Goal: Information Seeking & Learning: Learn about a topic

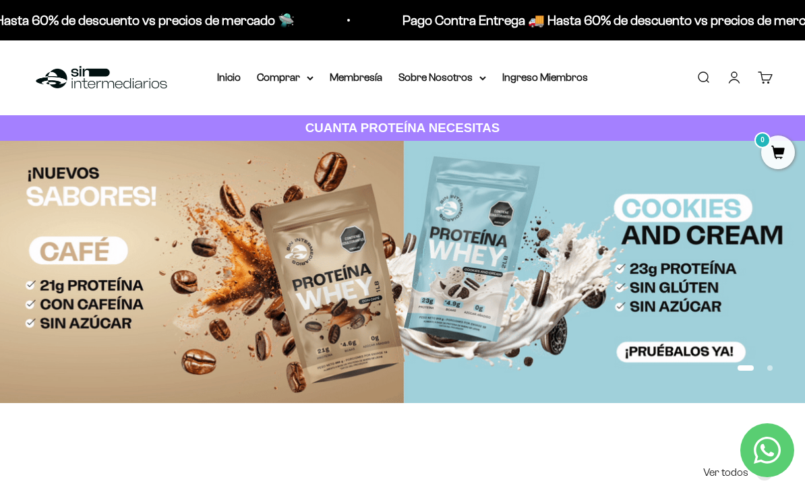
click at [435, 84] on summary "Sobre Nosotros" at bounding box center [442, 78] width 88 height 18
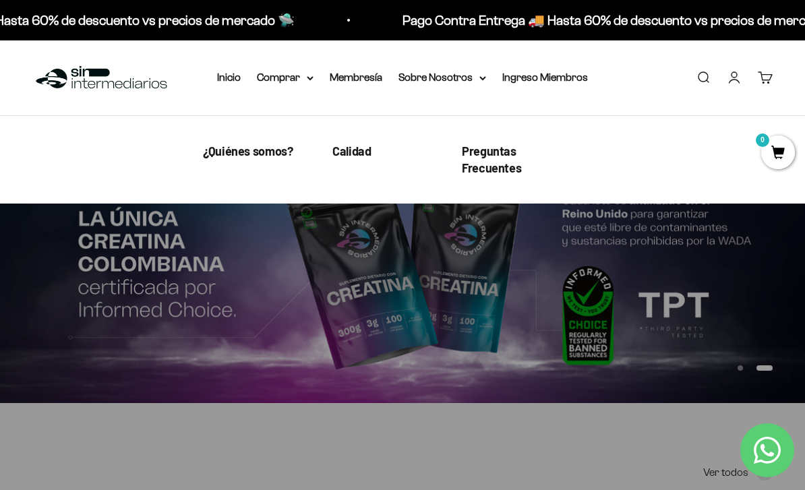
click at [339, 158] on link "Calidad" at bounding box center [351, 151] width 38 height 17
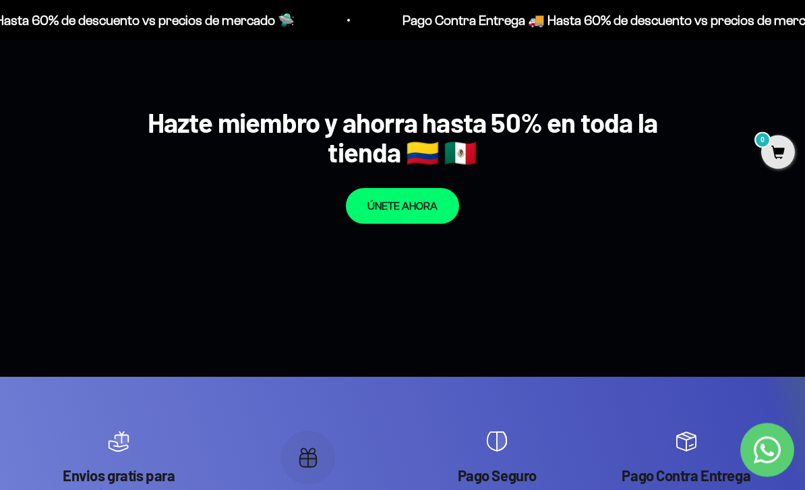
scroll to position [1034, 0]
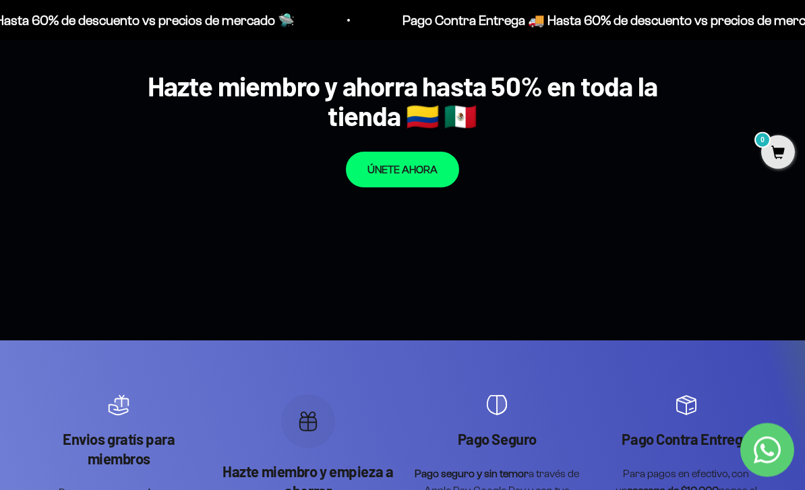
click at [443, 189] on link "ÚNETE AHORA" at bounding box center [402, 170] width 113 height 36
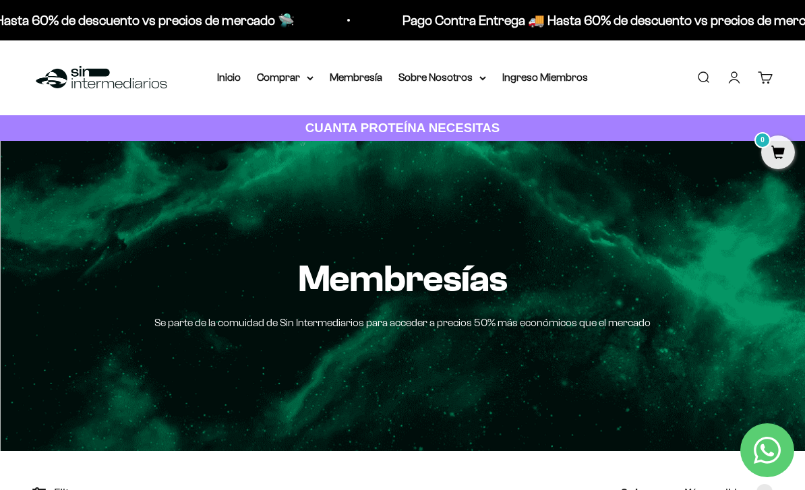
click at [542, 71] on link "Ingreso Miembros" at bounding box center [545, 76] width 86 height 11
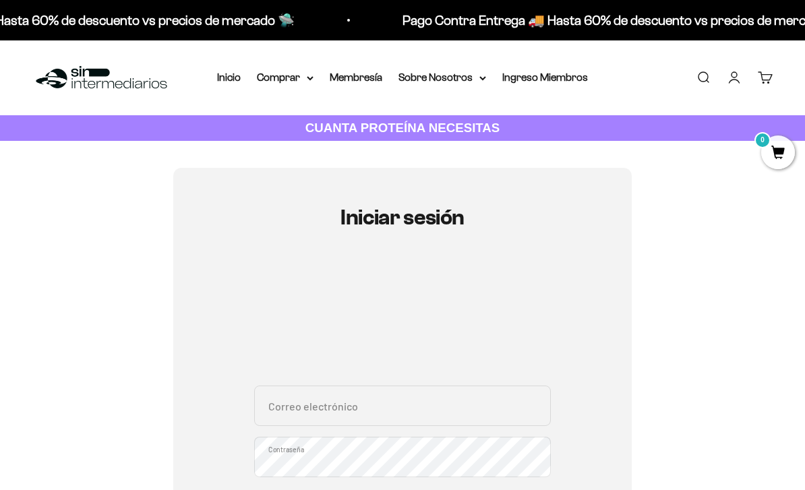
click at [470, 72] on summary "Sobre Nosotros" at bounding box center [442, 78] width 88 height 18
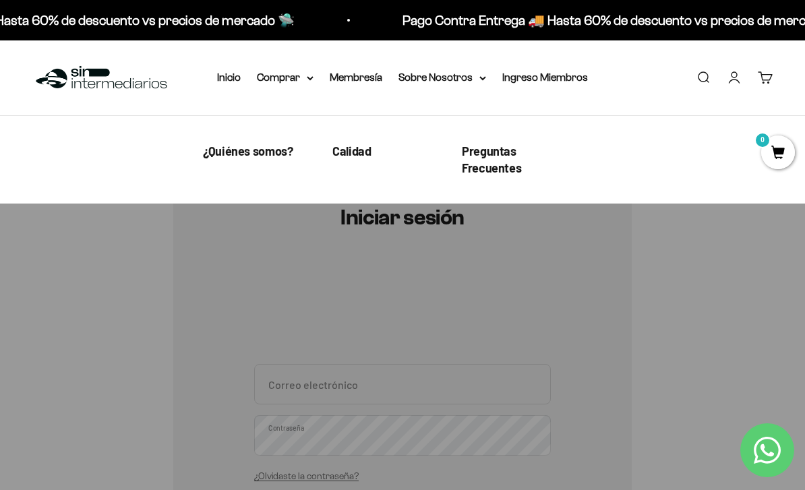
click at [514, 160] on span "Preguntas Frecuentes" at bounding box center [491, 160] width 59 height 32
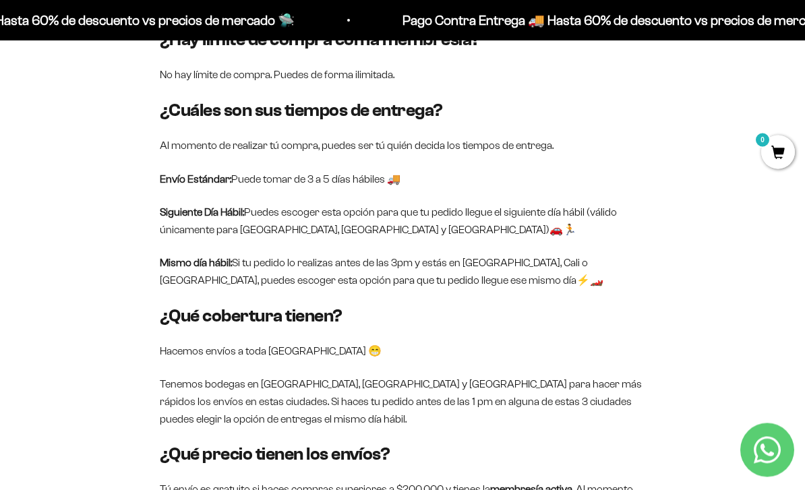
scroll to position [850, 0]
click at [785, 158] on span "0" at bounding box center [778, 152] width 34 height 34
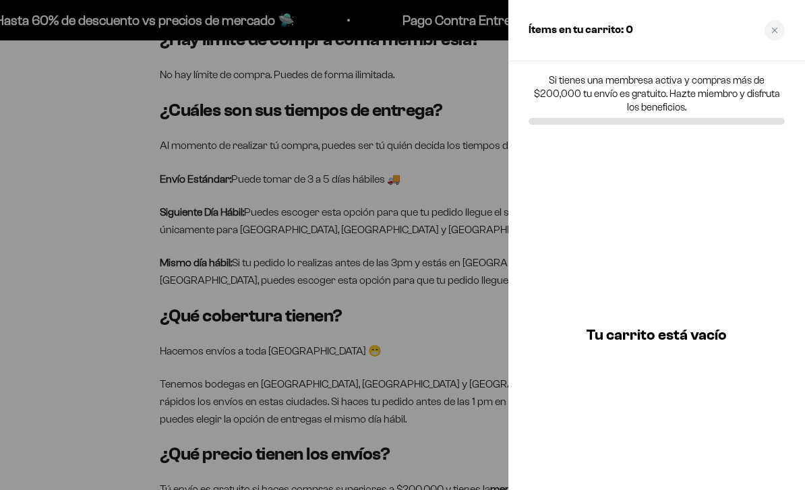
click at [270, 243] on div at bounding box center [402, 245] width 805 height 490
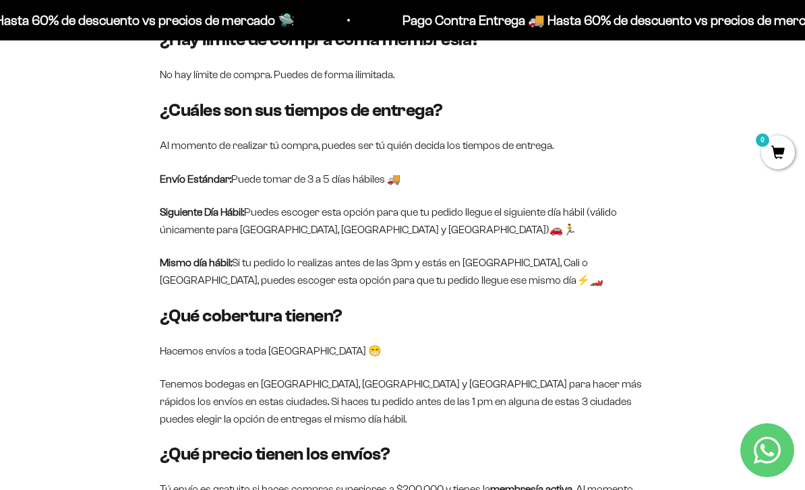
click at [774, 464] on icon "Contact us on WhatsApp" at bounding box center [766, 450] width 27 height 27
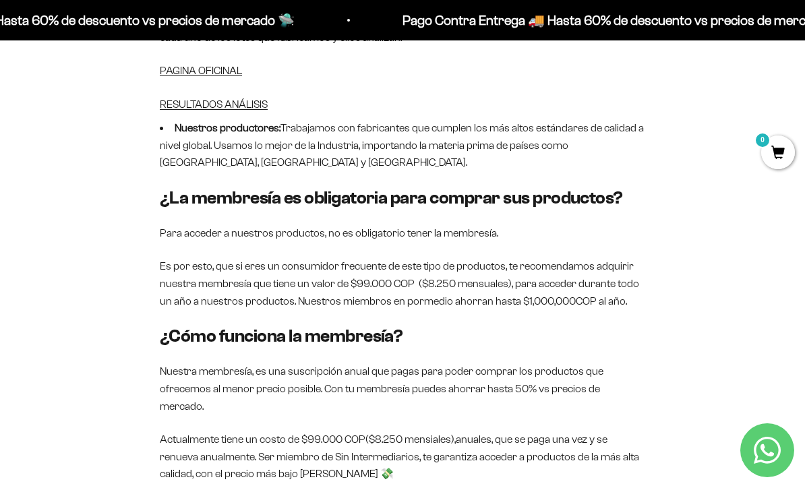
scroll to position [0, 0]
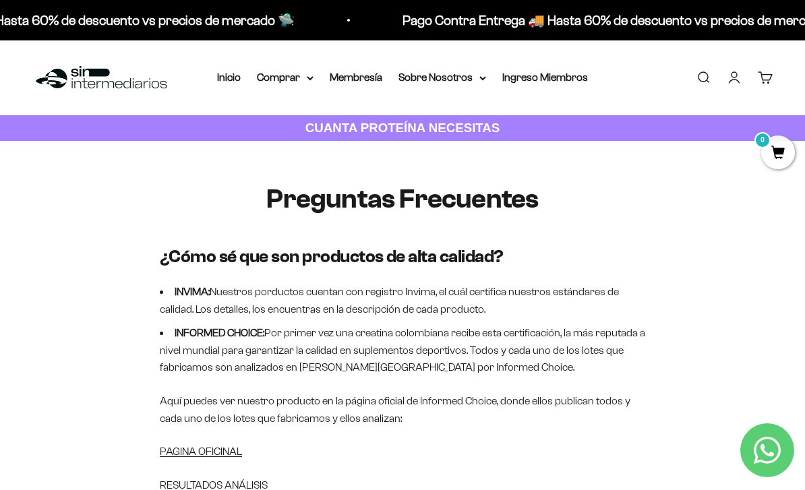
click at [218, 73] on link "Inicio" at bounding box center [229, 76] width 24 height 11
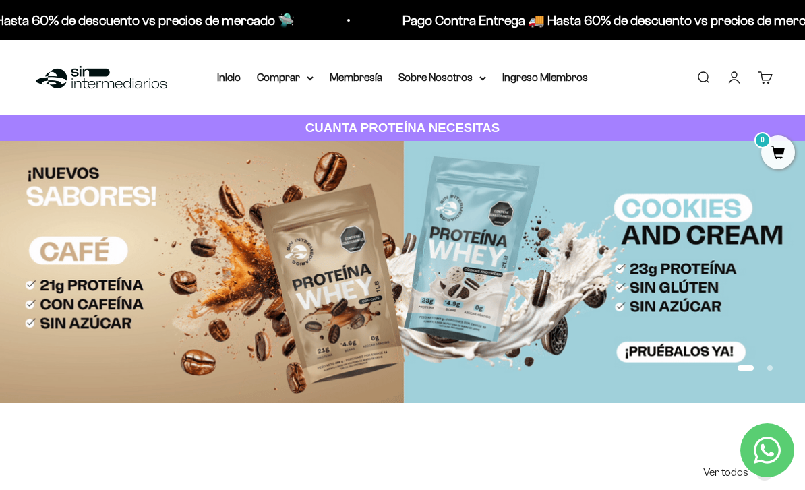
click at [636, 255] on img at bounding box center [402, 272] width 805 height 262
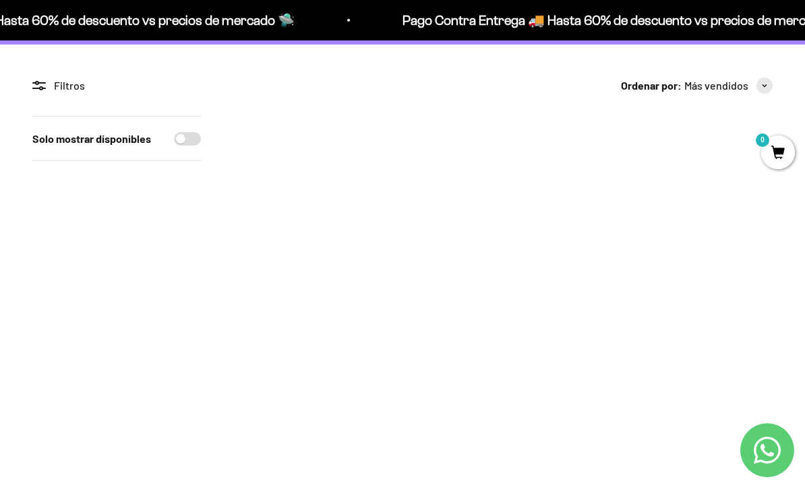
scroll to position [89, 0]
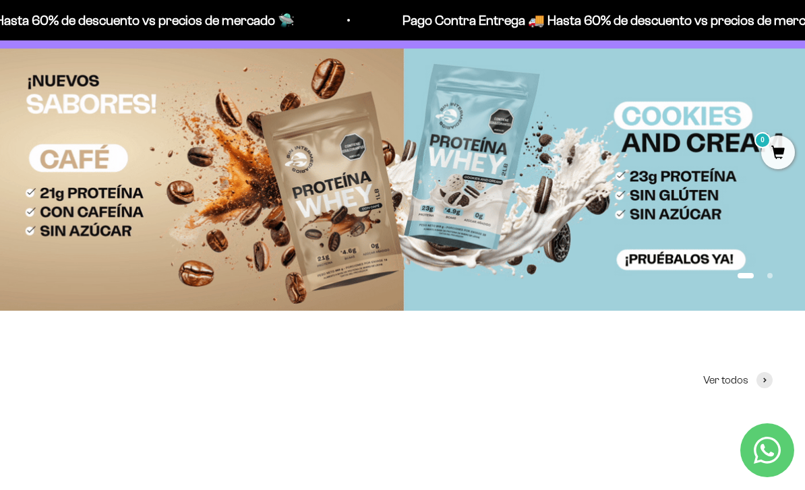
scroll to position [92, 0]
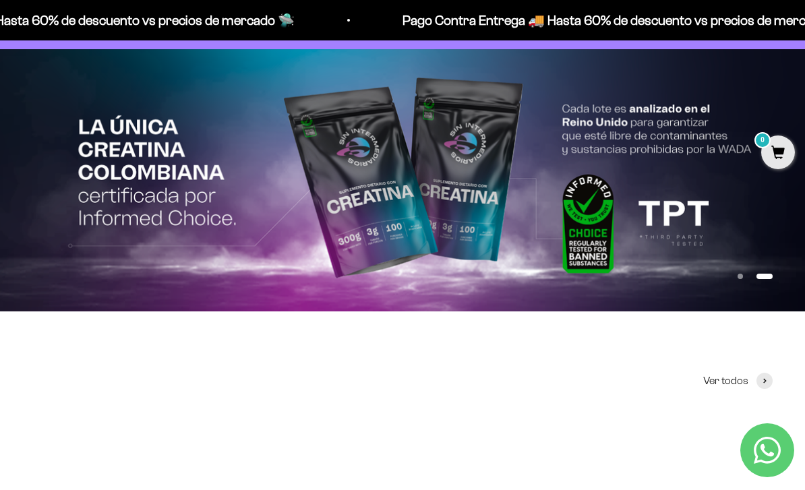
click at [69, 117] on img at bounding box center [402, 180] width 805 height 262
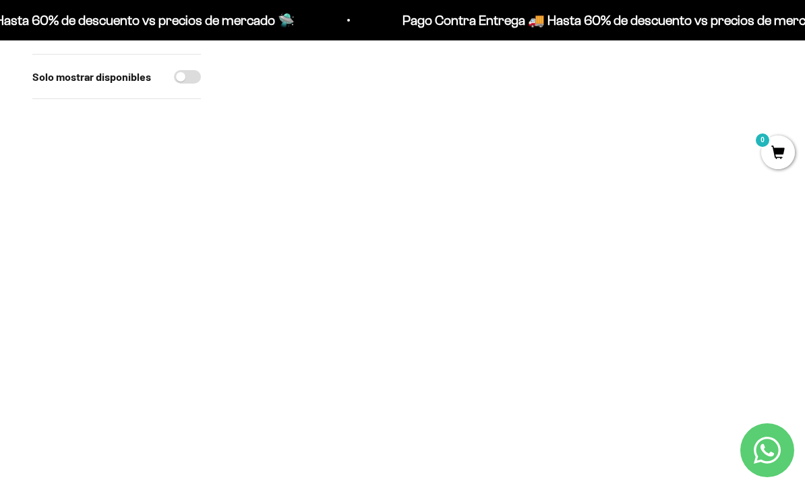
scroll to position [3110, 0]
click at [658, 270] on img at bounding box center [641, 271] width 261 height 261
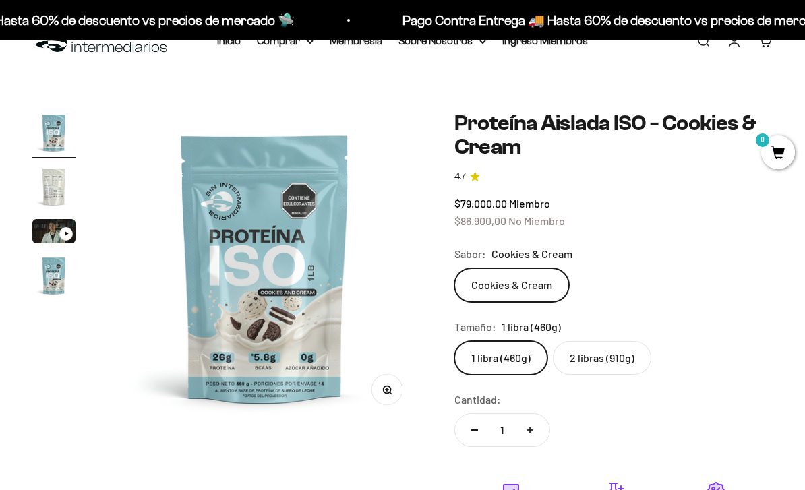
scroll to position [36, 0]
click at [44, 232] on img "Ir al artículo 3" at bounding box center [53, 231] width 43 height 24
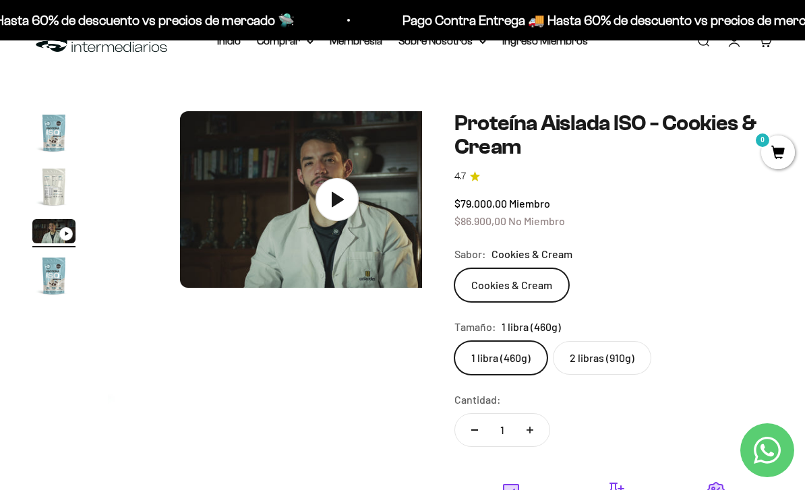
scroll to position [0, 644]
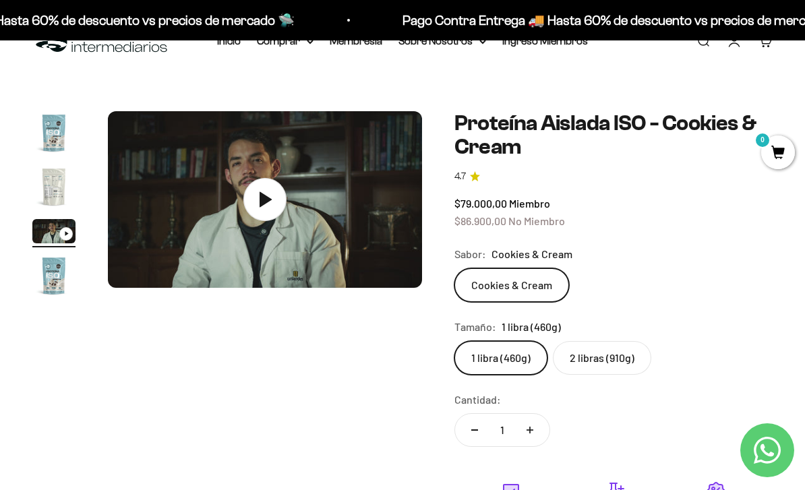
click at [255, 197] on icon at bounding box center [264, 199] width 43 height 43
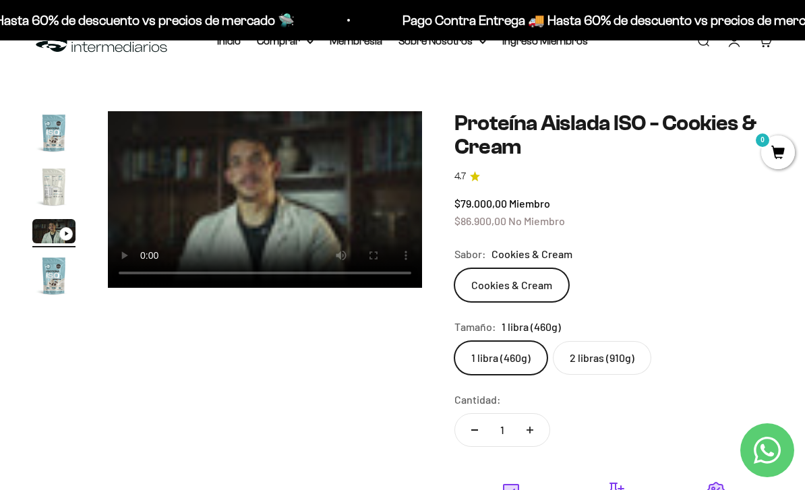
click at [594, 355] on label "2 libras (910g)" at bounding box center [602, 358] width 98 height 34
click at [454, 341] on input "2 libras (910g)" at bounding box center [454, 340] width 1 height 1
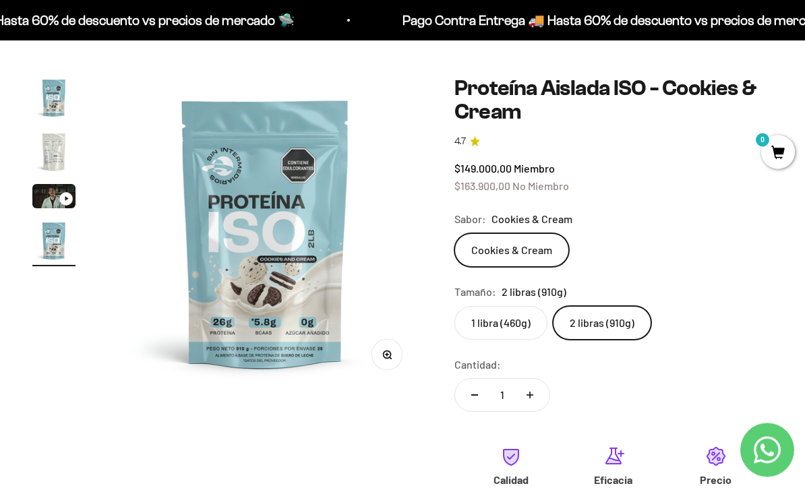
scroll to position [71, 0]
click at [527, 321] on label "1 libra (460g)" at bounding box center [500, 323] width 93 height 34
click at [454, 306] on input "1 libra (460g)" at bounding box center [454, 305] width 1 height 1
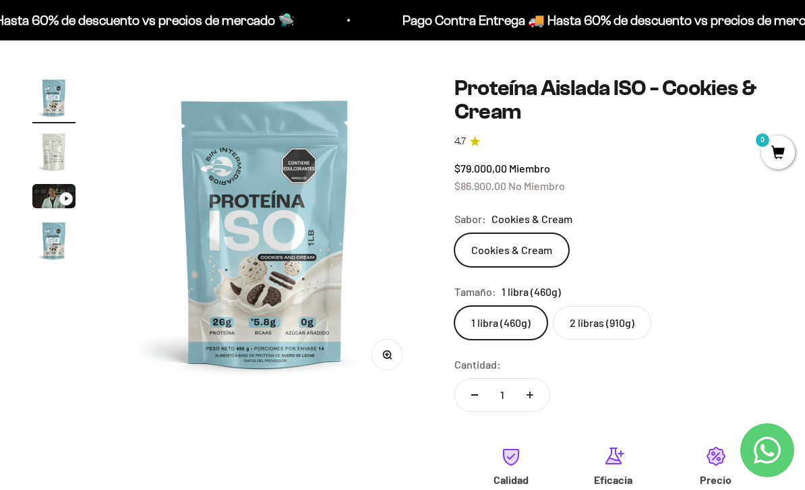
click at [610, 334] on label "2 libras (910g)" at bounding box center [602, 323] width 98 height 34
click at [454, 306] on input "2 libras (910g)" at bounding box center [454, 305] width 1 height 1
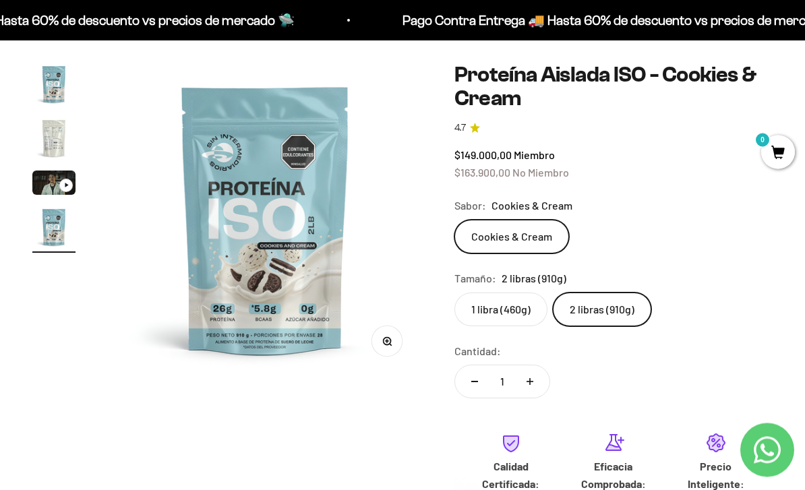
scroll to position [82, 0]
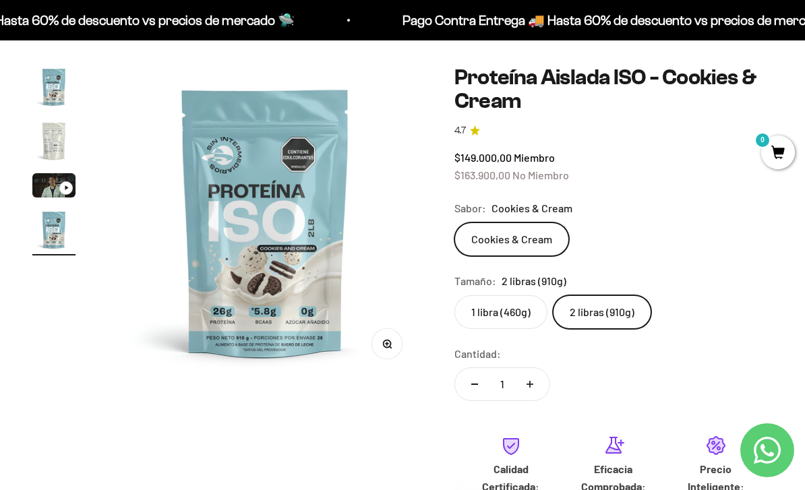
click at [59, 187] on img "Ir al artículo 3" at bounding box center [53, 185] width 43 height 24
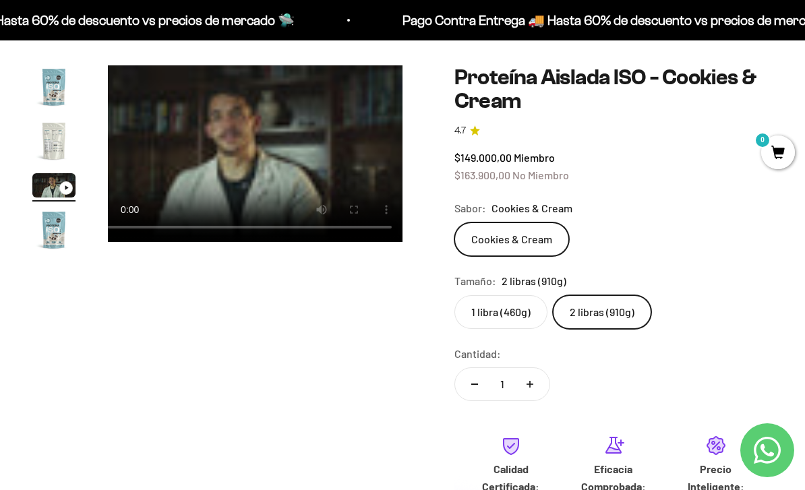
scroll to position [0, 644]
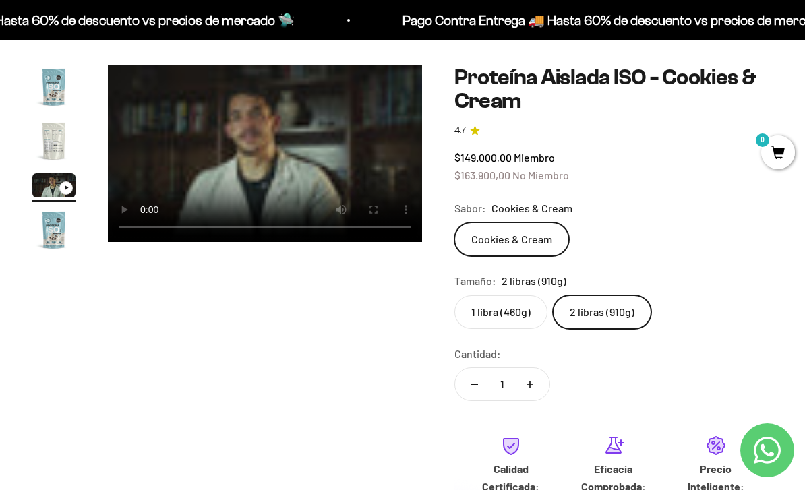
click at [246, 147] on video "Proteína Aislada ISO - Cookies & Cream" at bounding box center [265, 153] width 314 height 177
click at [248, 175] on video "Proteína Aislada ISO - Cookies & Cream" at bounding box center [265, 153] width 314 height 177
click at [262, 156] on video "Proteína Aislada ISO - Cookies & Cream" at bounding box center [265, 153] width 314 height 177
click at [265, 155] on video "Proteína Aislada ISO - Cookies & Cream" at bounding box center [265, 153] width 314 height 177
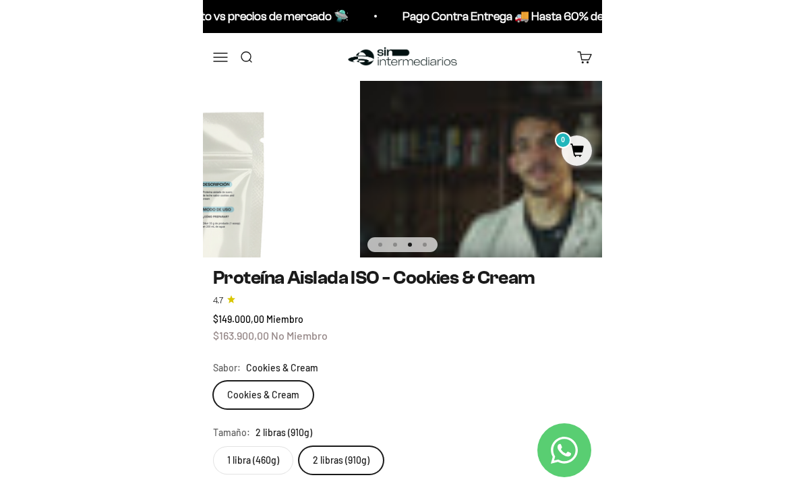
scroll to position [0, 0]
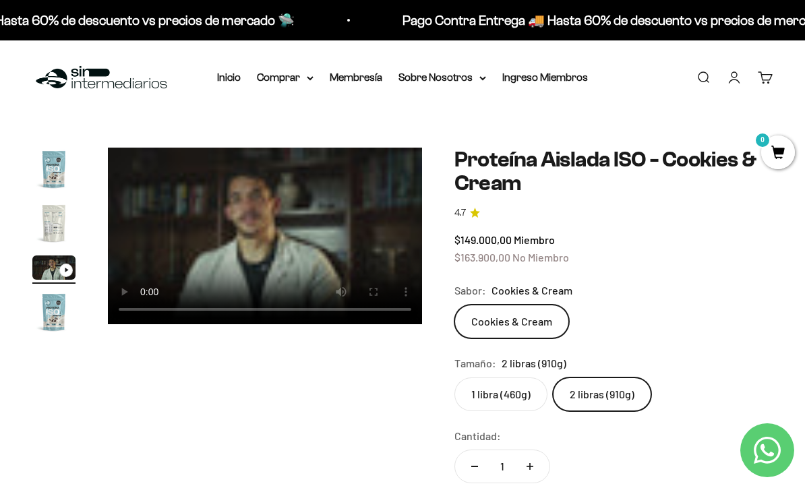
click at [44, 208] on img "Ir al artículo 2" at bounding box center [53, 222] width 43 height 43
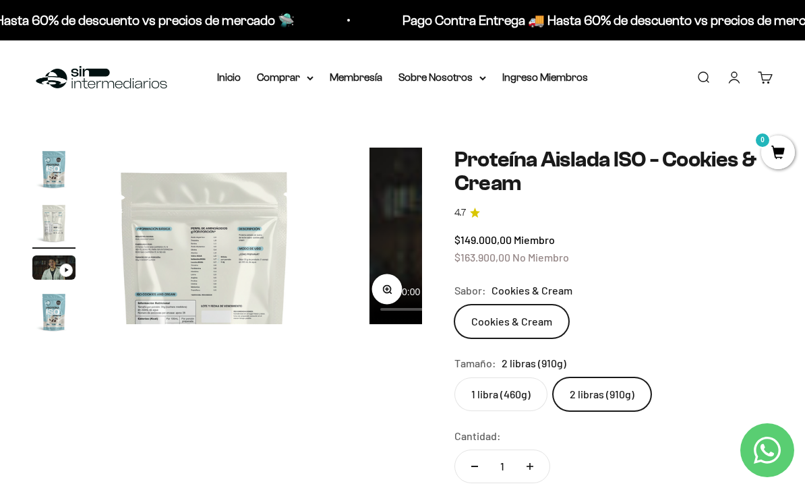
scroll to position [0, 322]
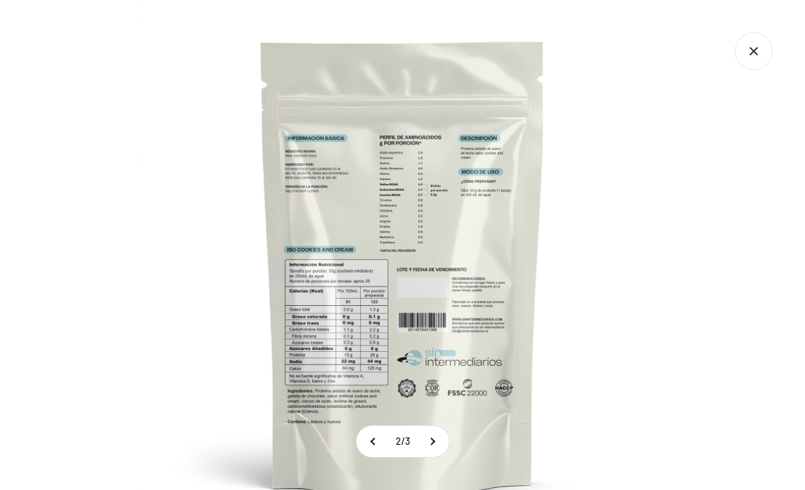
click at [662, 116] on img at bounding box center [402, 266] width 533 height 533
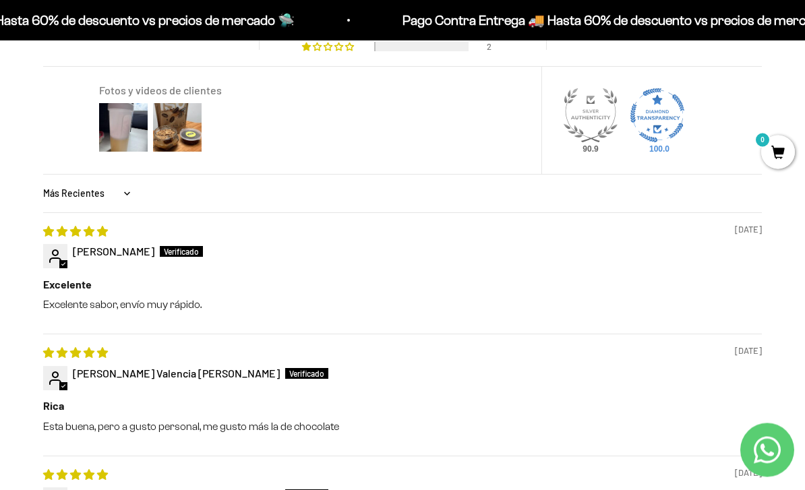
scroll to position [1217, 0]
click at [118, 117] on img at bounding box center [123, 127] width 54 height 54
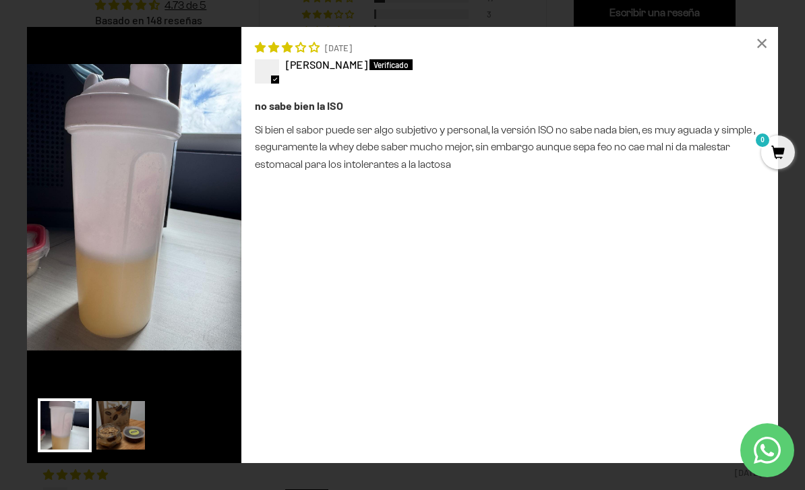
scroll to position [1231, 0]
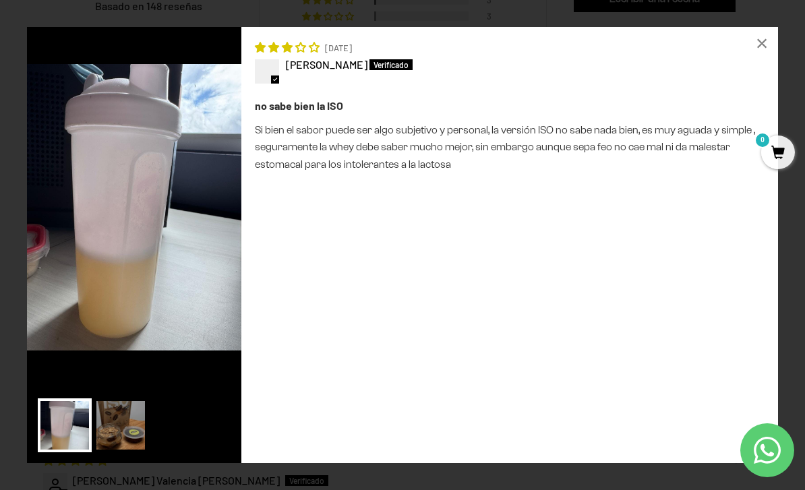
click at [756, 22] on div "Loading... × 09/05/2025 Salo no sabe bien la ISO Si bien el sabor puede ser alg…" at bounding box center [402, 245] width 805 height 490
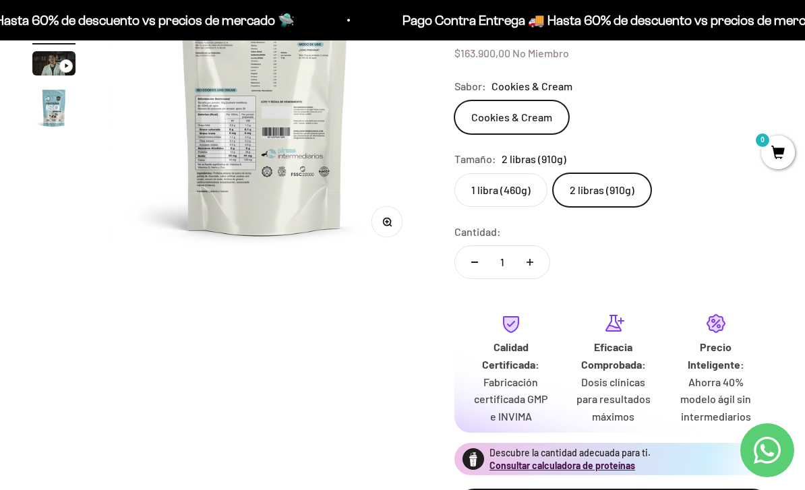
scroll to position [0, 0]
